Goal: Check status: Check status

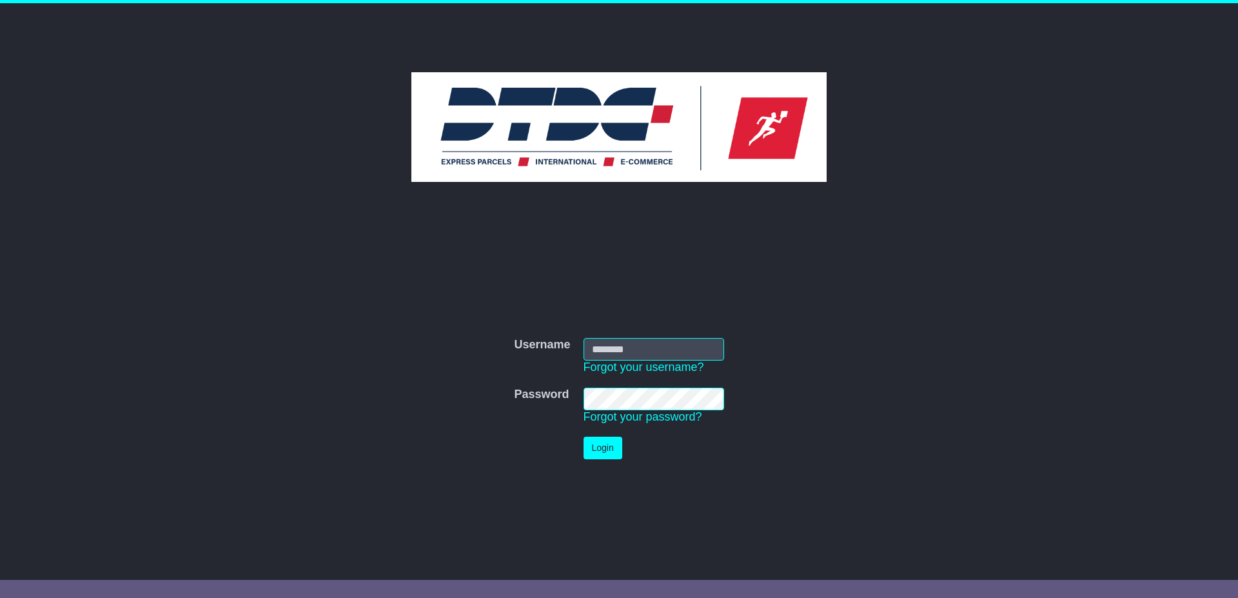
click at [665, 346] on input "Username" at bounding box center [654, 349] width 141 height 23
type input "******"
click at [604, 443] on button "Login" at bounding box center [603, 448] width 39 height 23
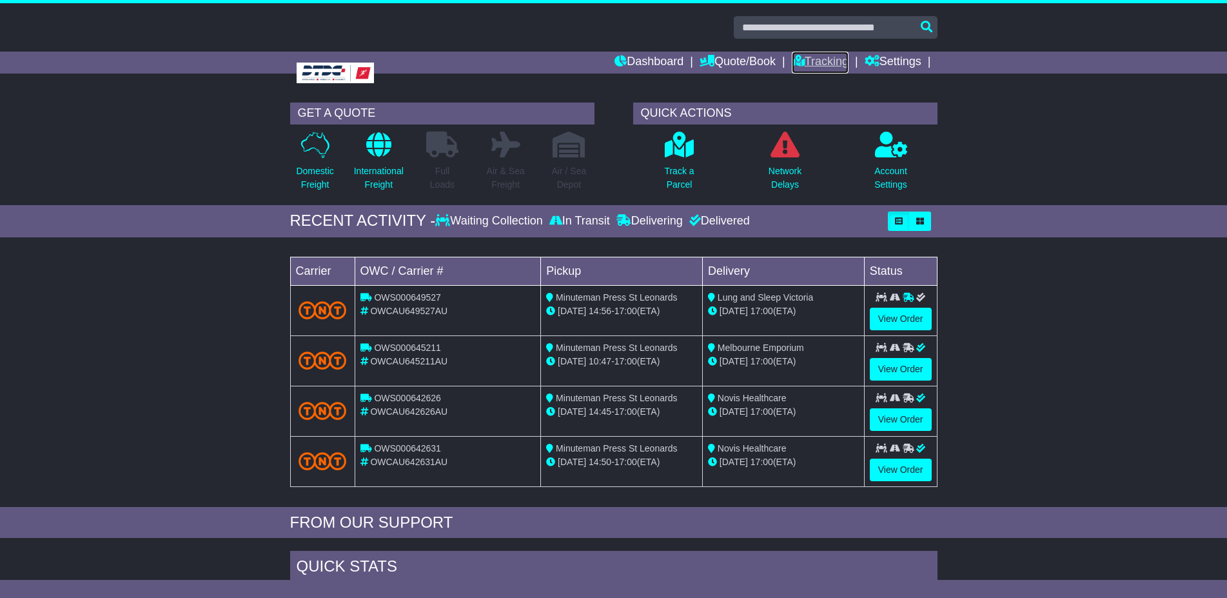
click at [799, 62] on link "Tracking" at bounding box center [820, 63] width 57 height 22
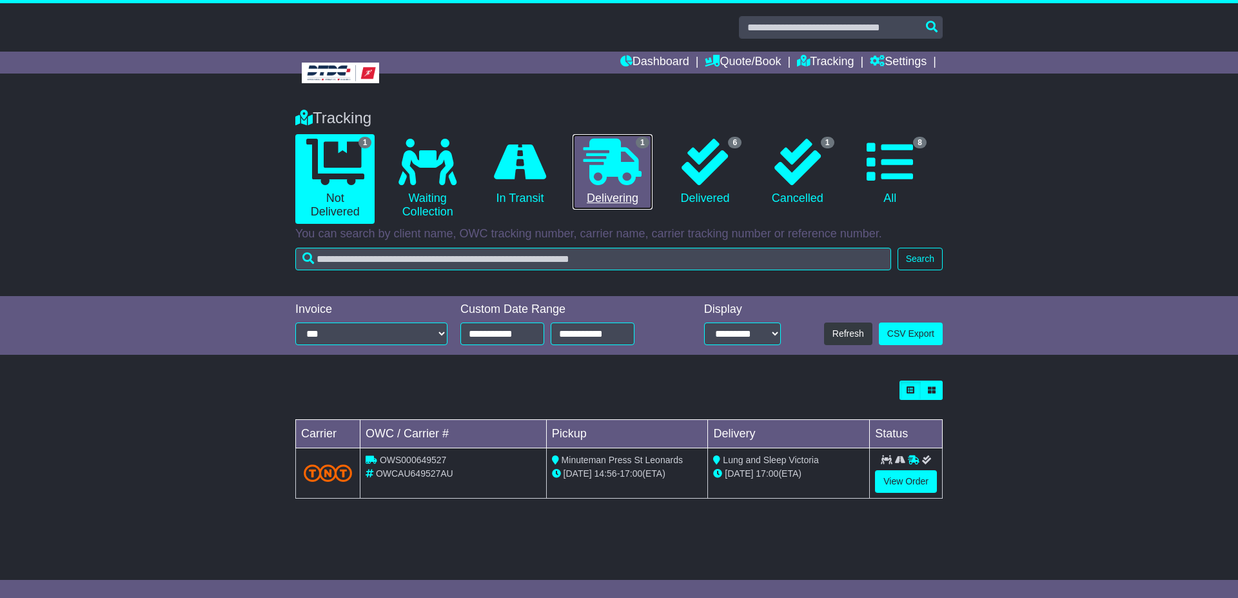
click at [617, 168] on icon at bounding box center [613, 162] width 58 height 46
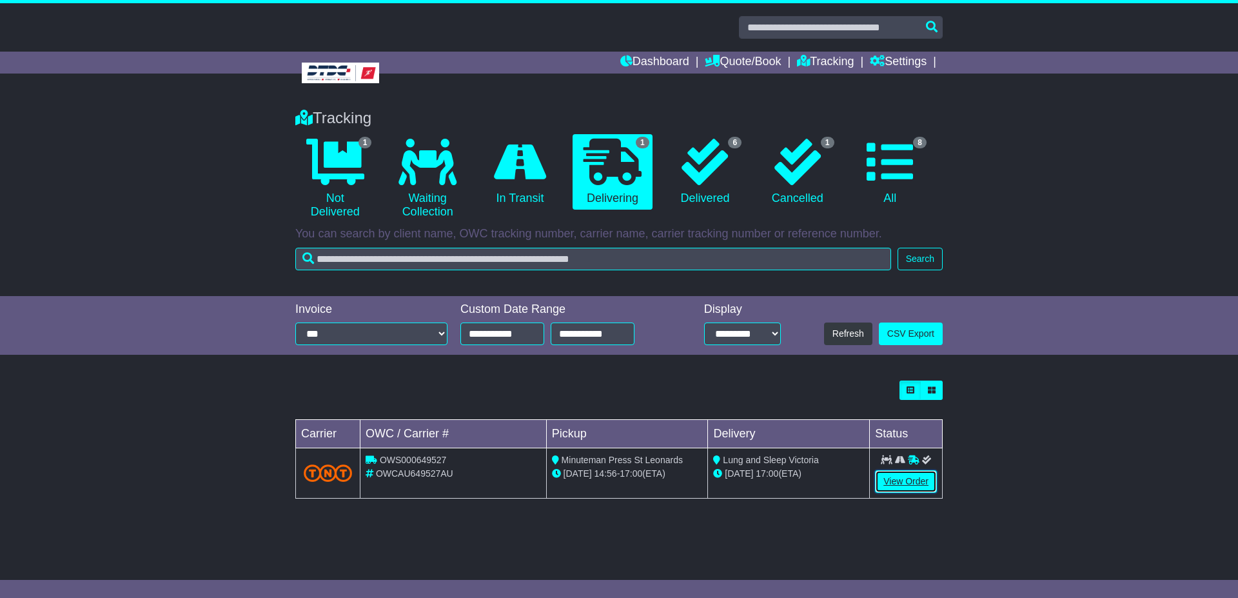
click at [910, 475] on link "View Order" at bounding box center [906, 481] width 62 height 23
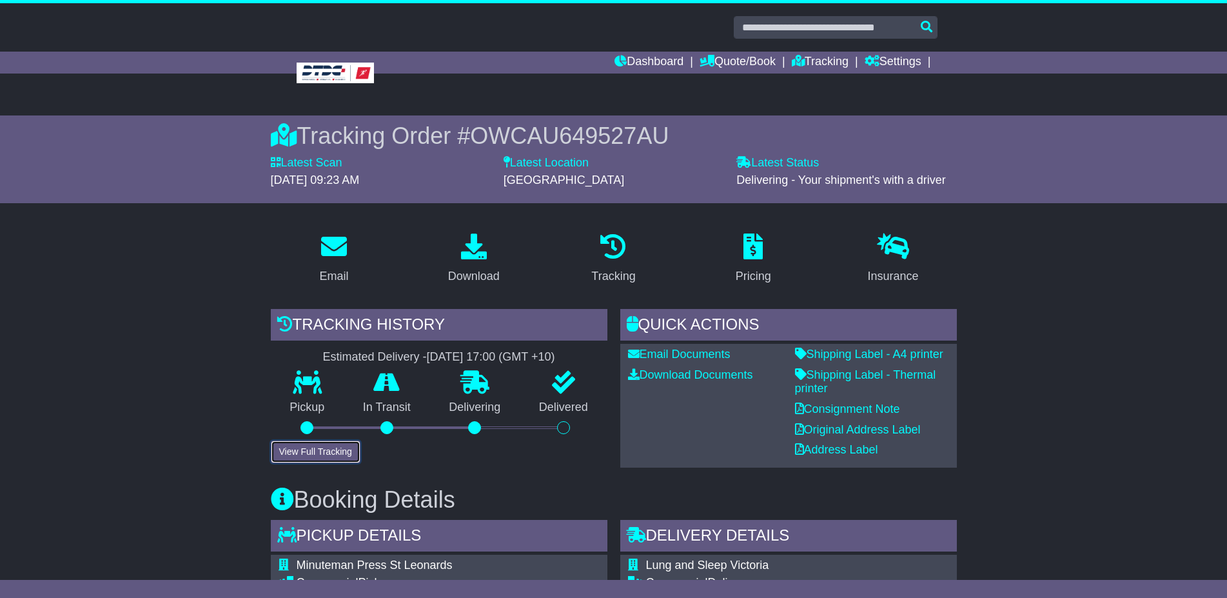
click at [308, 454] on button "View Full Tracking" at bounding box center [316, 452] width 90 height 23
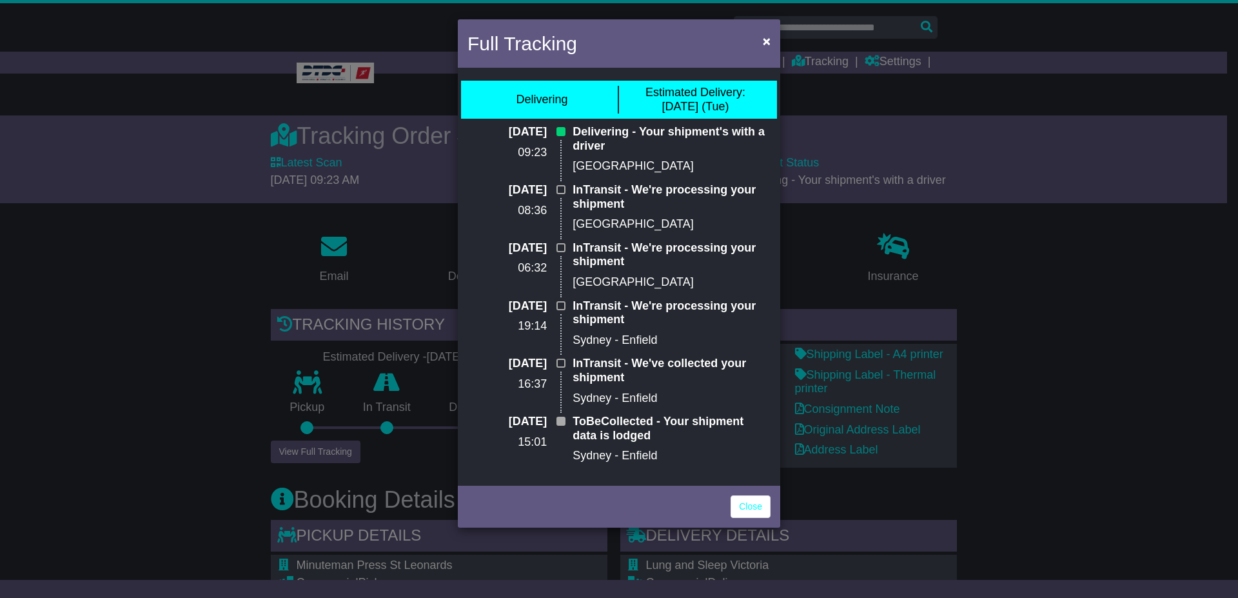
click at [192, 336] on div "Full Tracking × Delivering Estimated Delivery: 23 Sep (Tue) 23 Sep 2025 09:23 D…" at bounding box center [619, 299] width 1238 height 598
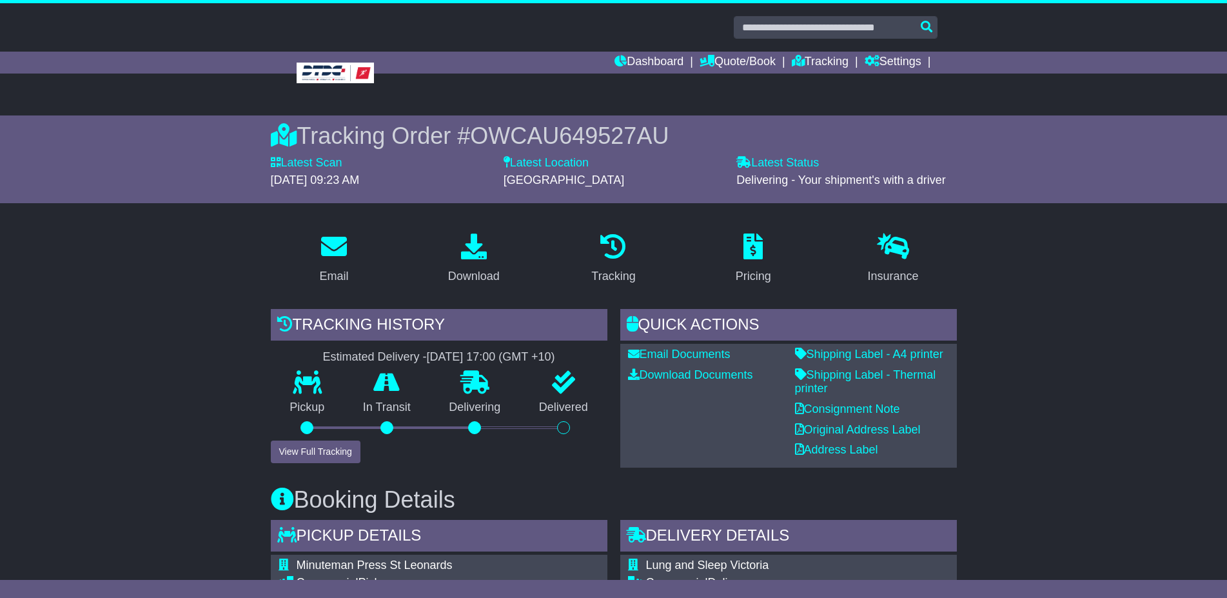
drag, startPoint x: 474, startPoint y: 135, endPoint x: 707, endPoint y: 134, distance: 232.9
click at [707, 134] on div "Tracking Order # OWCAU649527AU" at bounding box center [614, 136] width 686 height 28
copy div "Tracking Order # OWCAU649527AU"
